Goal: Transaction & Acquisition: Purchase product/service

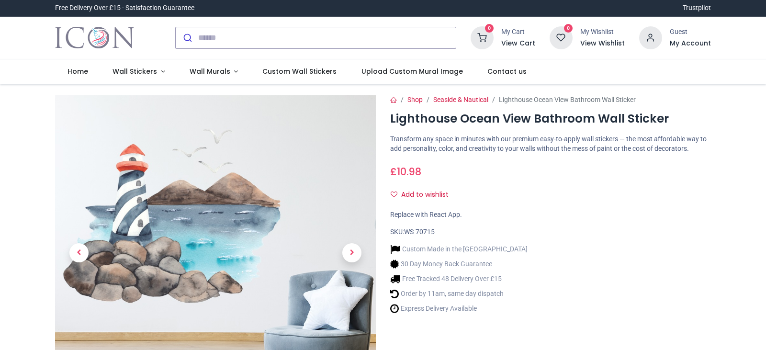
scroll to position [48, 0]
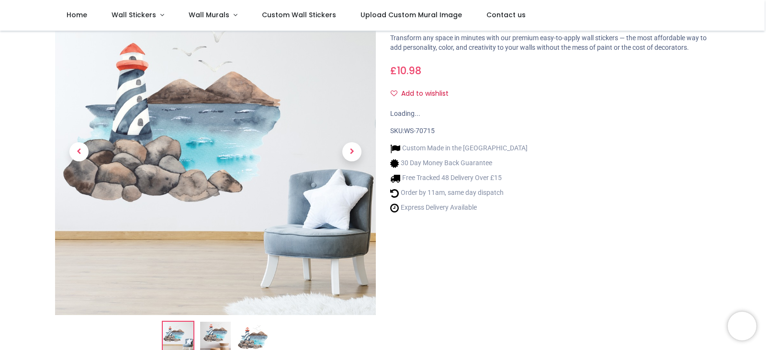
scroll to position [96, 0]
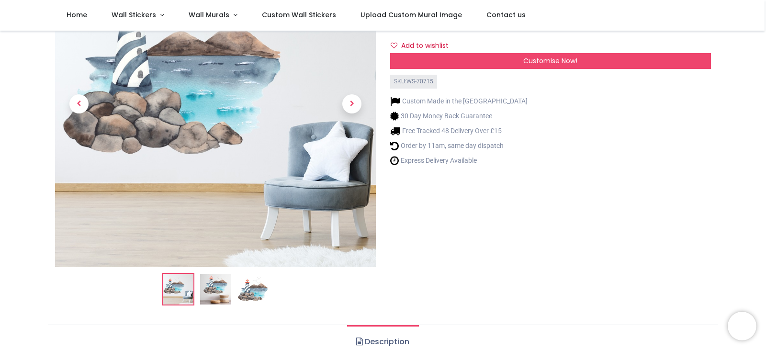
click at [215, 288] on img at bounding box center [215, 289] width 31 height 31
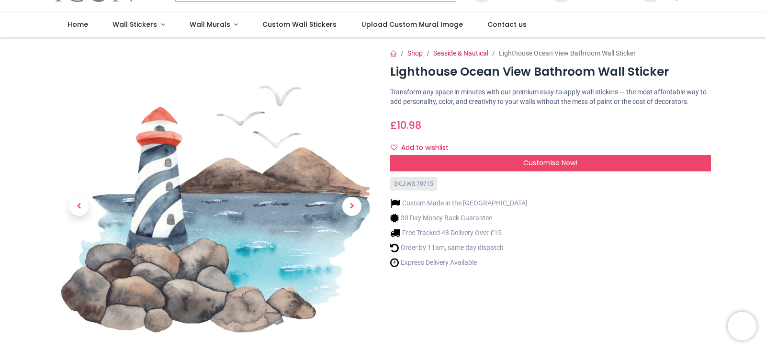
scroll to position [0, 0]
